Goal: Communication & Community: Connect with others

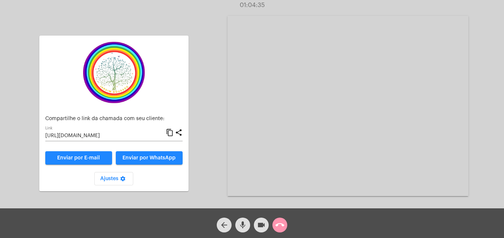
click at [290, 227] on div "arrow_back mic videocam call_end" at bounding box center [252, 224] width 504 height 30
click at [282, 227] on mat-icon "call_end" at bounding box center [280, 225] width 9 height 9
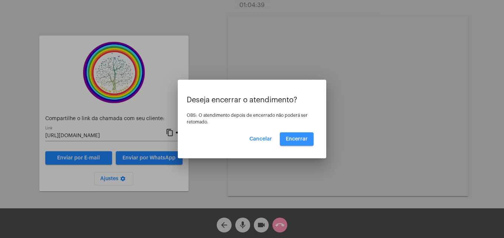
click at [296, 135] on button "Encerrar" at bounding box center [297, 139] width 34 height 13
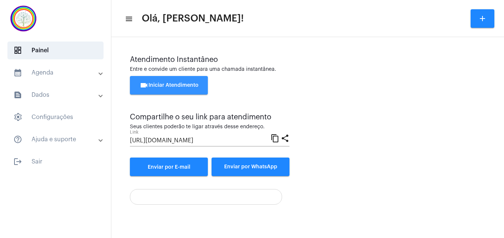
click at [190, 82] on button "videocam Iniciar Atendimento" at bounding box center [169, 85] width 78 height 19
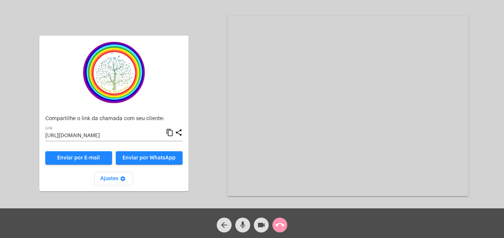
click at [169, 133] on mat-icon "content_copy" at bounding box center [170, 133] width 8 height 9
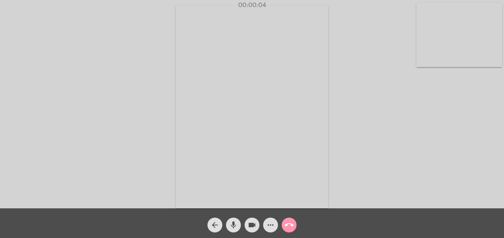
click at [422, 62] on video at bounding box center [460, 35] width 86 height 64
click at [219, 189] on video at bounding box center [319, 106] width 271 height 203
